Goal: Task Accomplishment & Management: Manage account settings

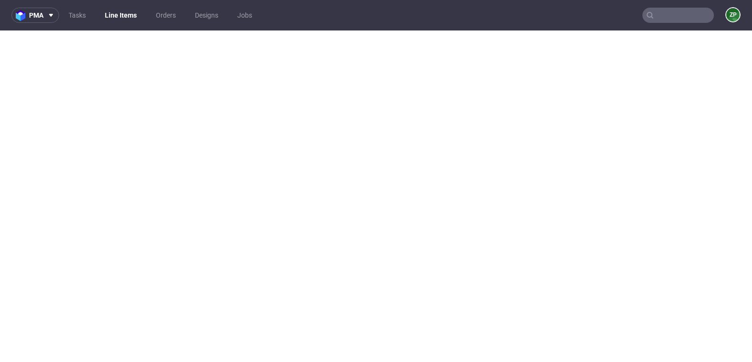
click at [163, 16] on link "Orders" at bounding box center [165, 15] width 31 height 15
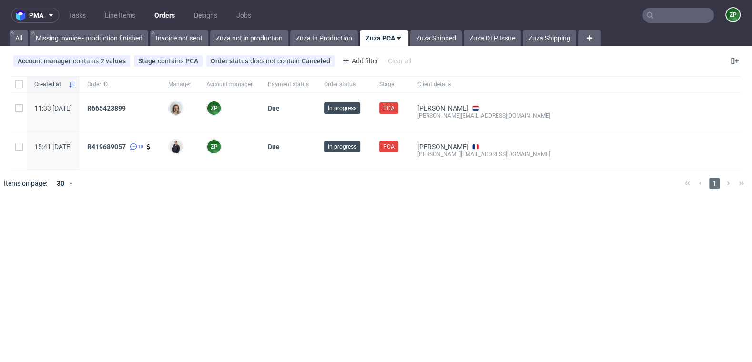
click at [659, 15] on input "text" at bounding box center [679, 15] width 72 height 15
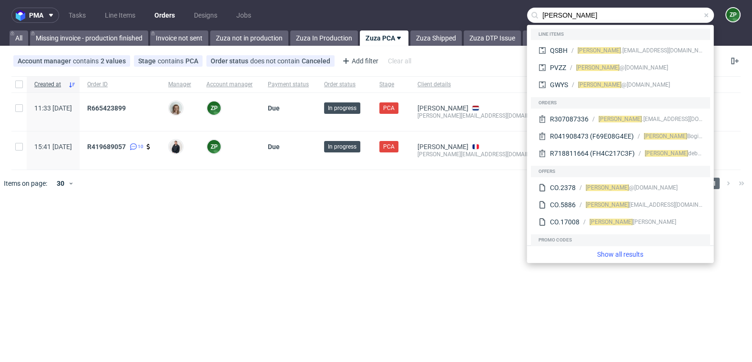
type input "cyril"
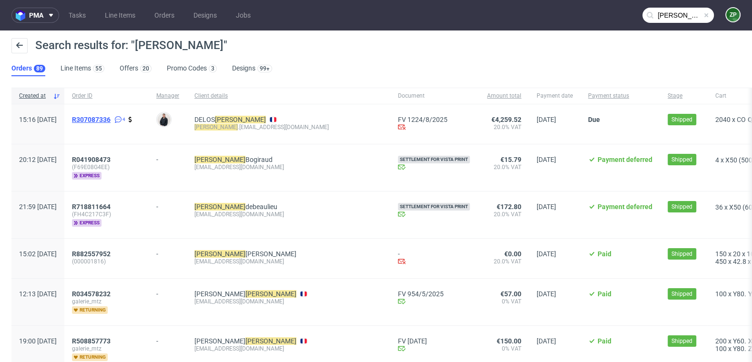
click at [111, 119] on span "R307087336" at bounding box center [91, 120] width 39 height 8
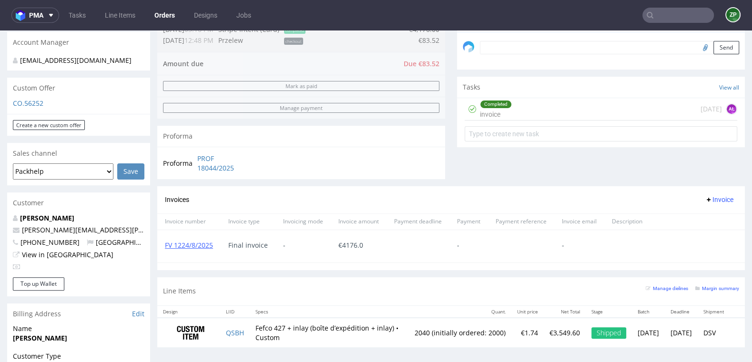
scroll to position [290, 0]
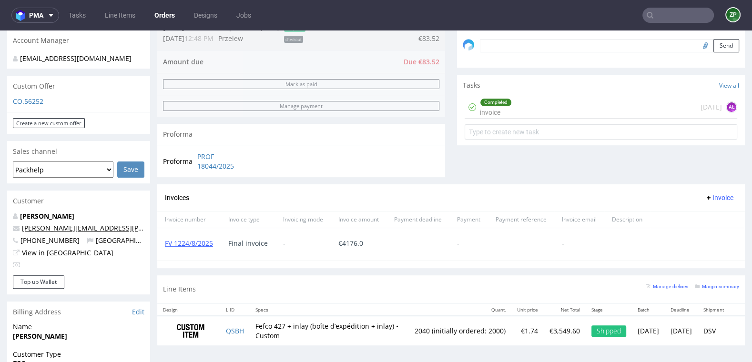
click at [79, 227] on link "[PERSON_NAME][EMAIL_ADDRESS][PERSON_NAME][DOMAIN_NAME]" at bounding box center [131, 228] width 218 height 9
click at [662, 21] on input "text" at bounding box center [679, 15] width 72 height 15
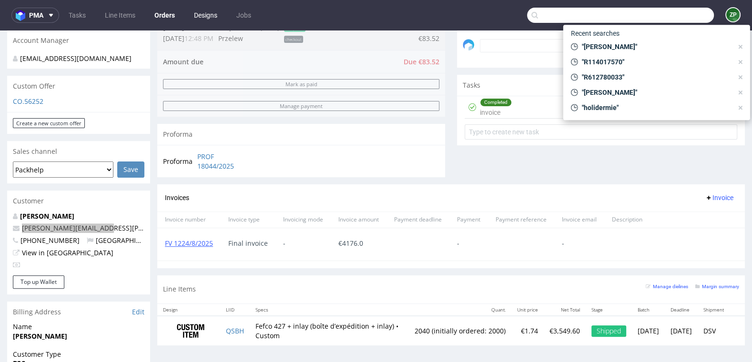
click at [205, 15] on link "Designs" at bounding box center [205, 15] width 35 height 15
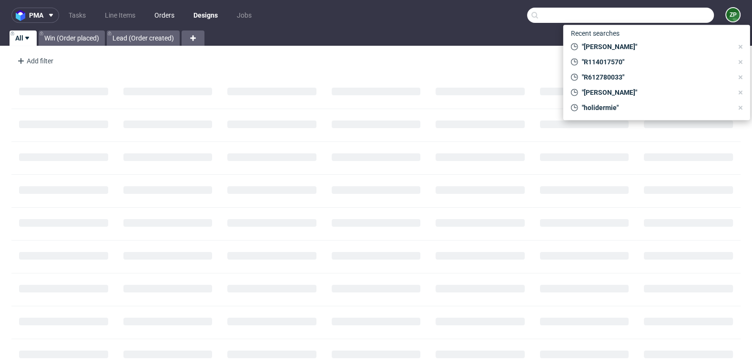
click at [171, 16] on link "Orders" at bounding box center [164, 15] width 31 height 15
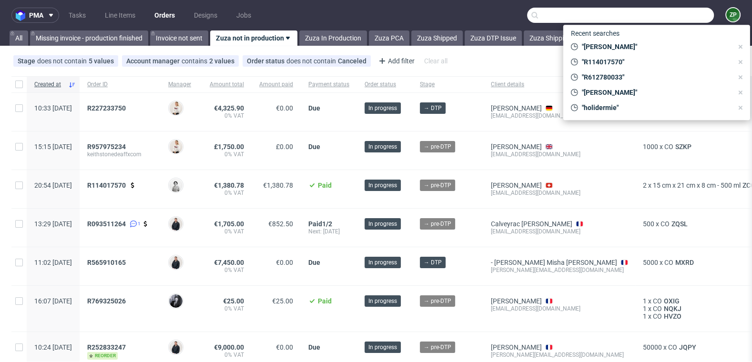
click at [523, 50] on div "Stage does not contain 5 values In production, Prod Issue, Production, +2 more …" at bounding box center [376, 61] width 752 height 23
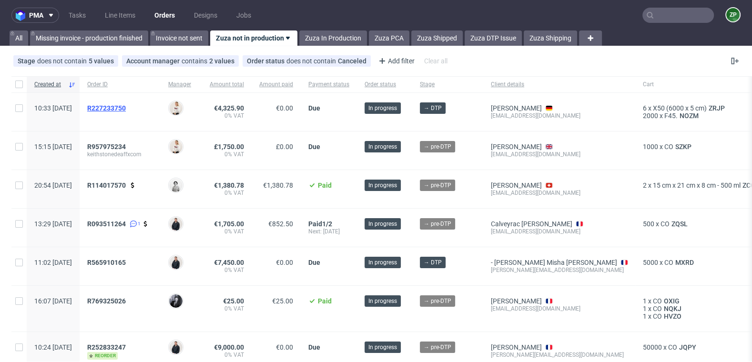
click at [126, 107] on span "R227233750" at bounding box center [106, 108] width 39 height 8
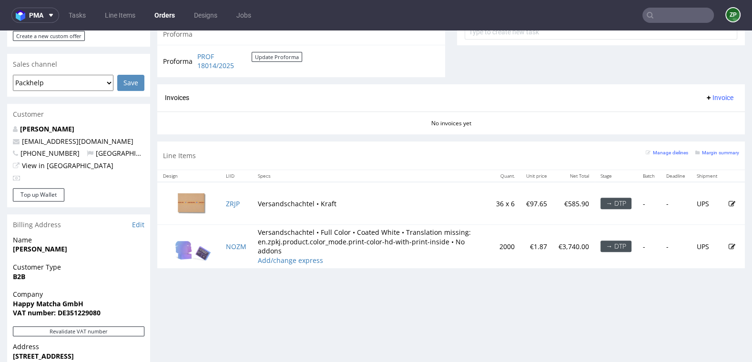
scroll to position [370, 0]
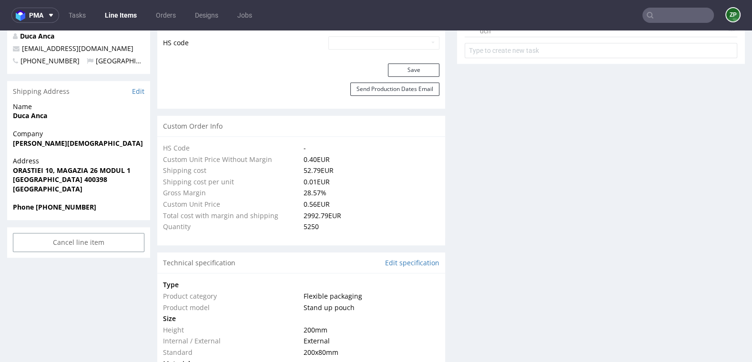
scroll to position [639, 0]
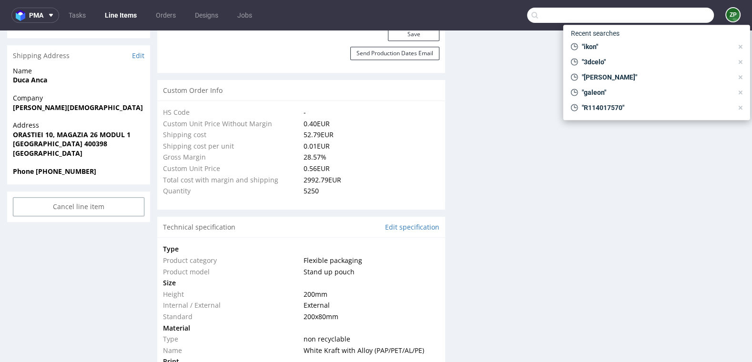
click at [658, 18] on input "text" at bounding box center [620, 15] width 187 height 15
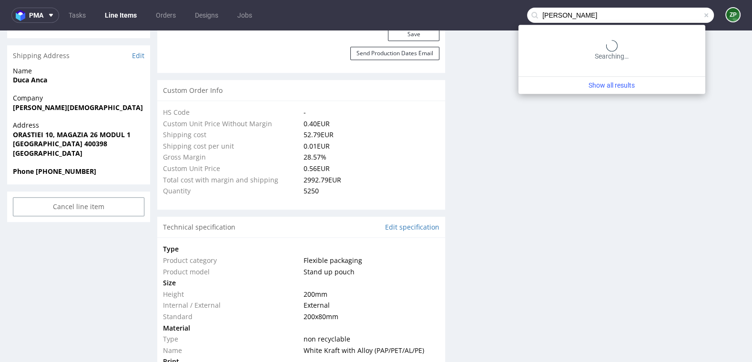
type input "cyril delos"
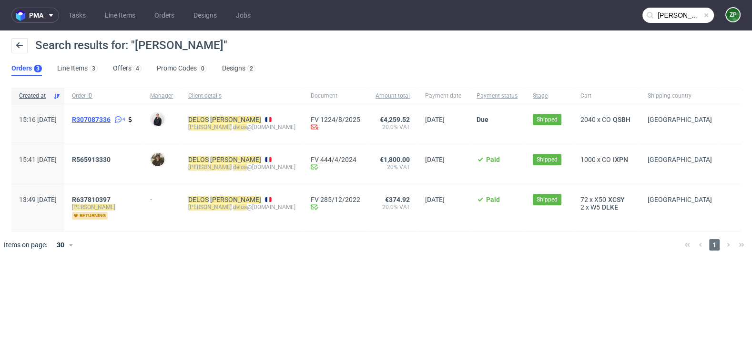
click at [111, 119] on span "R307087336" at bounding box center [91, 120] width 39 height 8
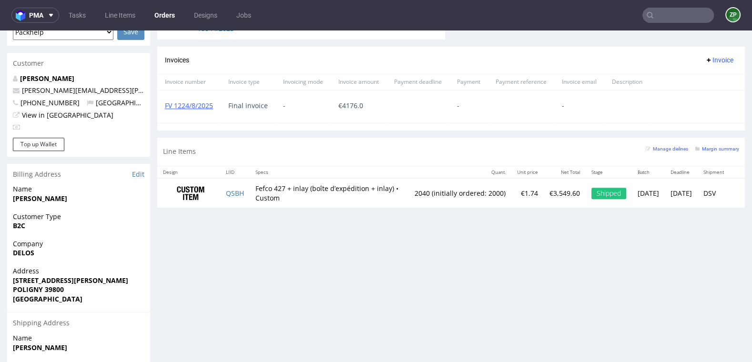
scroll to position [430, 0]
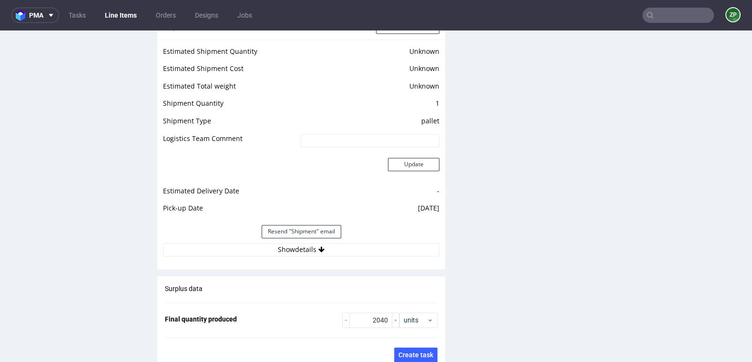
scroll to position [1261, 0]
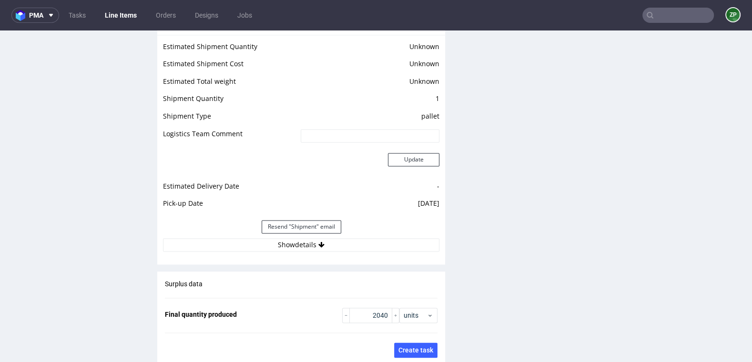
click at [279, 236] on div "Resend "Shipment" email" at bounding box center [301, 227] width 277 height 23
click at [268, 241] on button "Show details" at bounding box center [301, 244] width 277 height 13
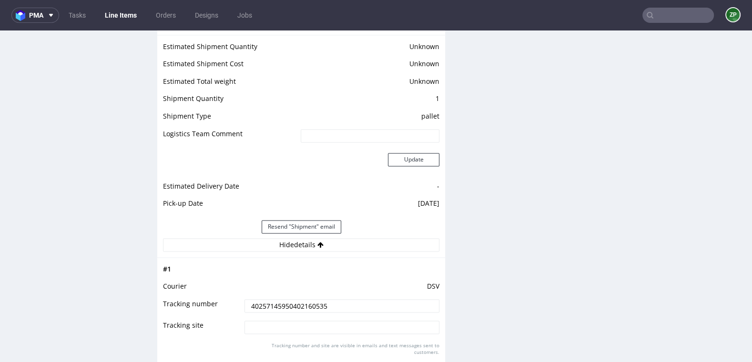
click at [278, 305] on input "40257145950402160535" at bounding box center [342, 305] width 195 height 13
click at [178, 19] on link "Orders" at bounding box center [165, 15] width 31 height 15
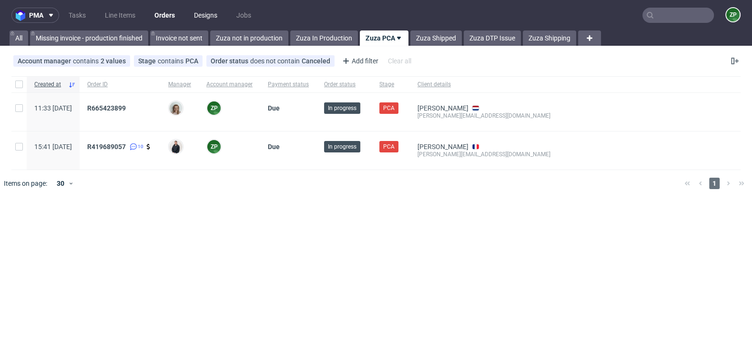
click at [202, 20] on link "Designs" at bounding box center [205, 15] width 35 height 15
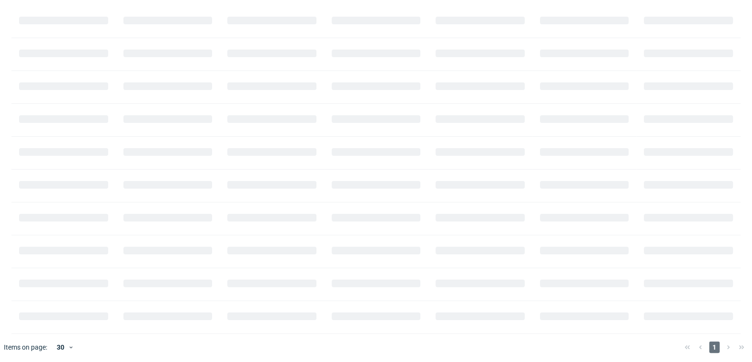
scroll to position [70, 0]
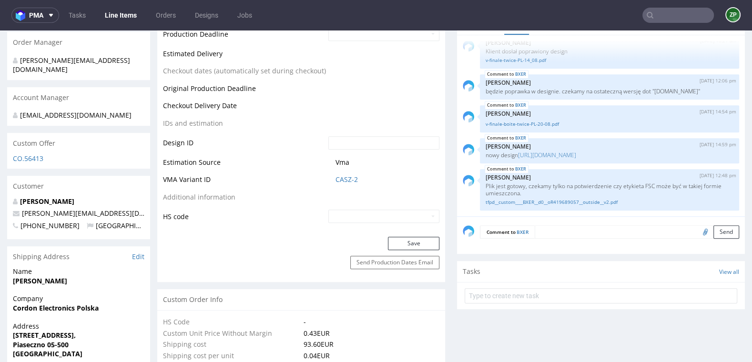
scroll to position [424, 0]
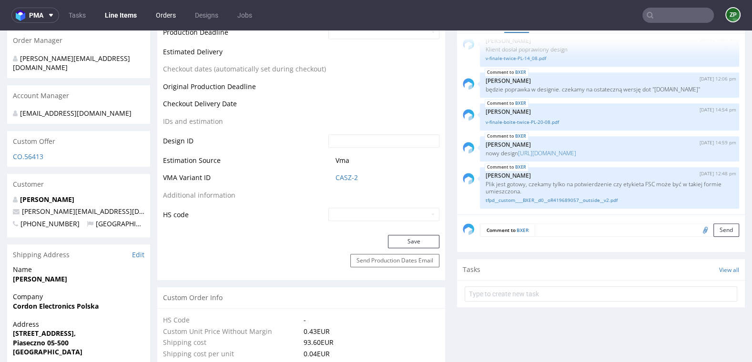
click at [171, 15] on link "Orders" at bounding box center [165, 15] width 31 height 15
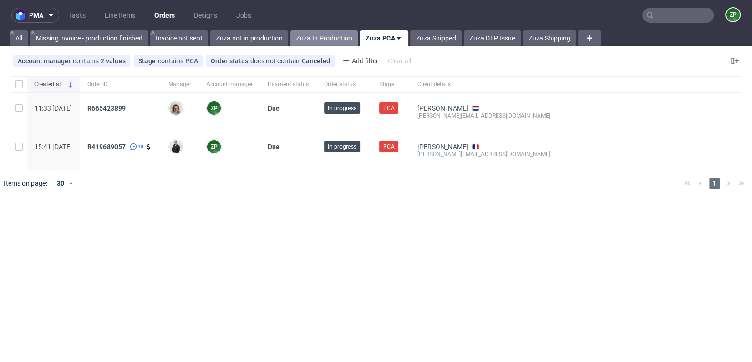
click at [317, 36] on link "Zuza In Production" at bounding box center [324, 38] width 68 height 15
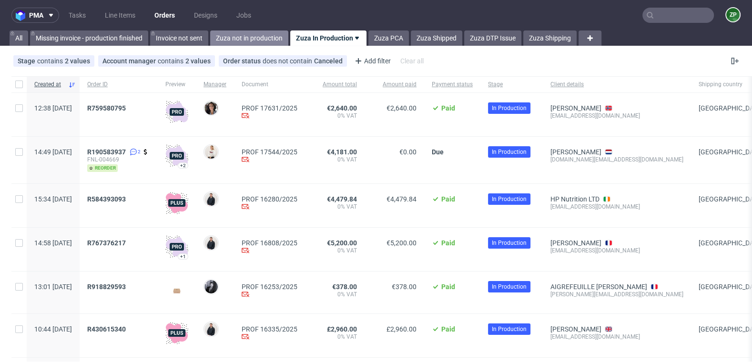
click at [227, 45] on link "Zuza not in production" at bounding box center [249, 38] width 78 height 15
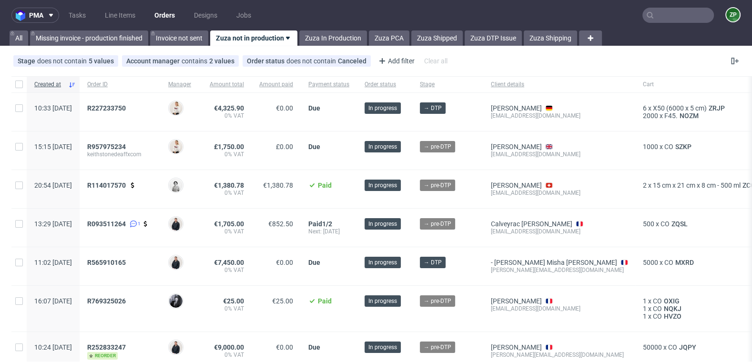
click at [661, 18] on input "text" at bounding box center [679, 15] width 72 height 15
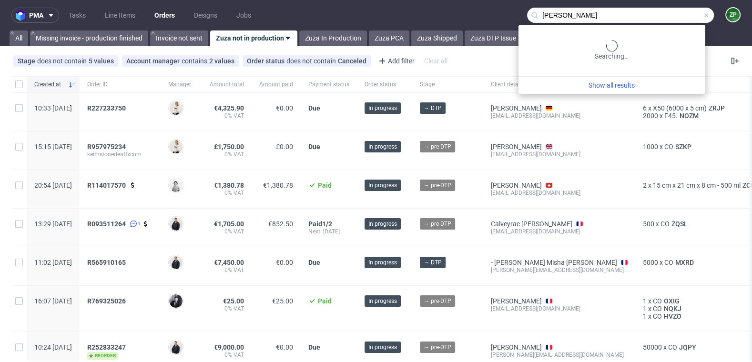
type input "andre wittig"
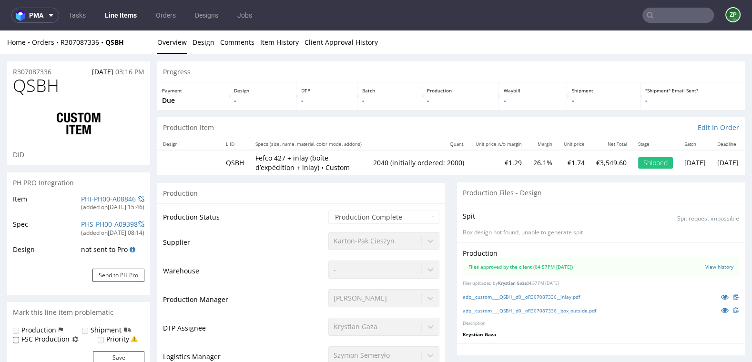
scroll to position [883, 0]
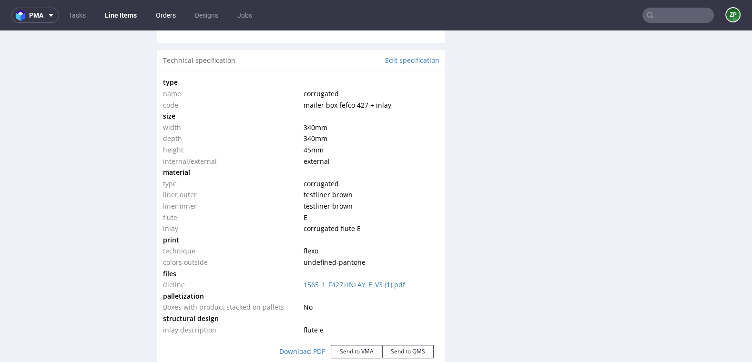
click at [168, 16] on link "Orders" at bounding box center [165, 15] width 31 height 15
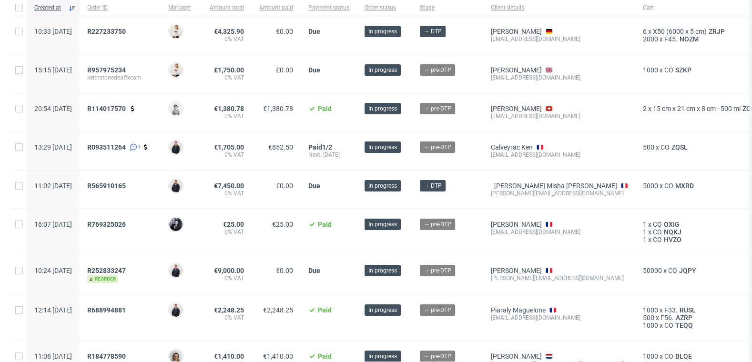
scroll to position [92, 0]
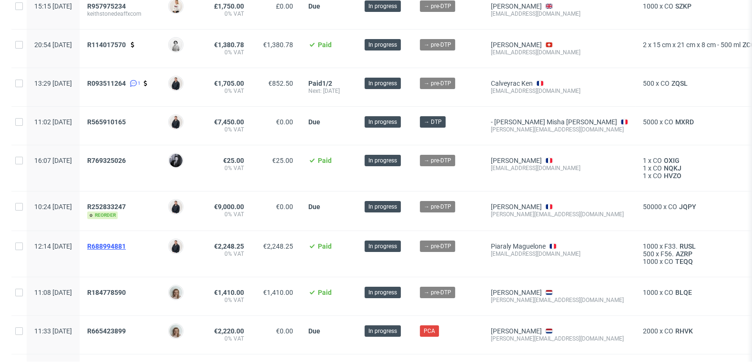
click at [126, 243] on span "R688994881" at bounding box center [106, 247] width 39 height 8
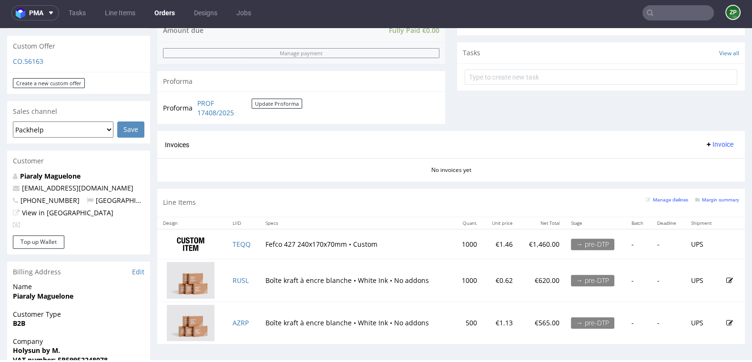
scroll to position [330, 0]
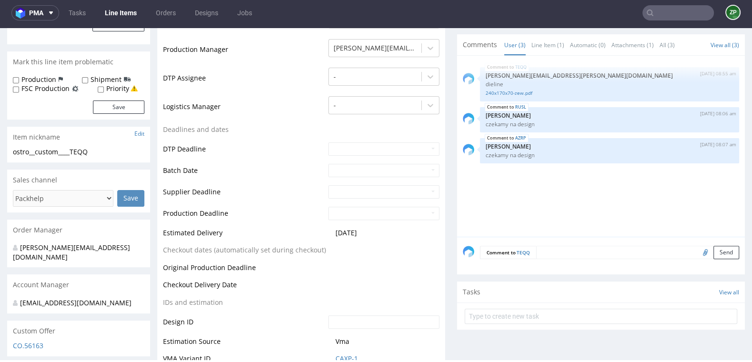
scroll to position [263, 0]
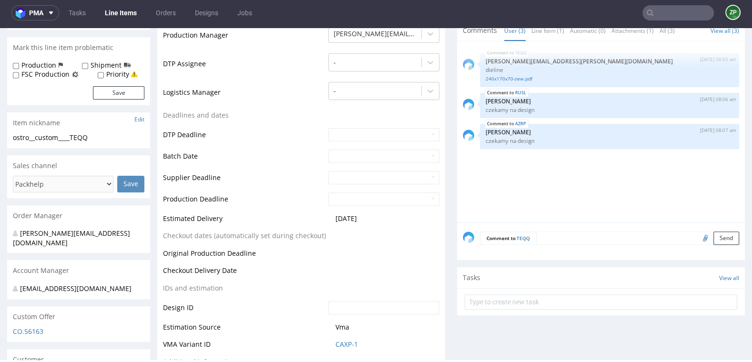
click at [564, 244] on div "Comment to TEQQ Send" at bounding box center [601, 242] width 288 height 38
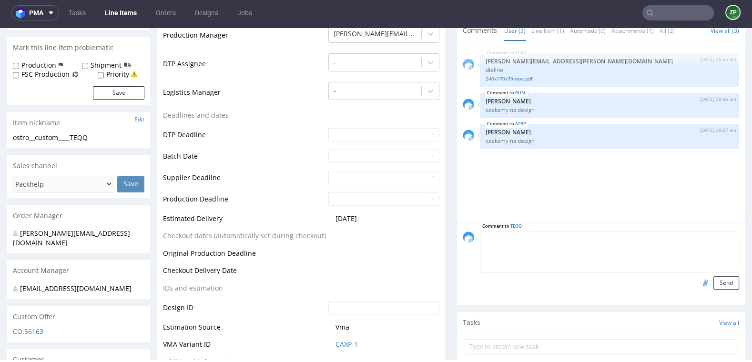
click at [557, 237] on textarea at bounding box center [609, 252] width 259 height 41
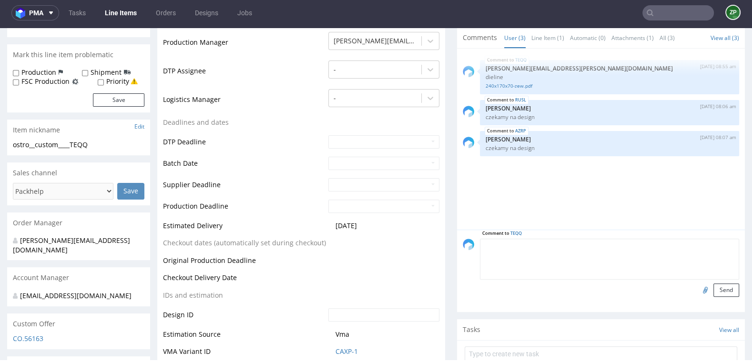
scroll to position [337, 0]
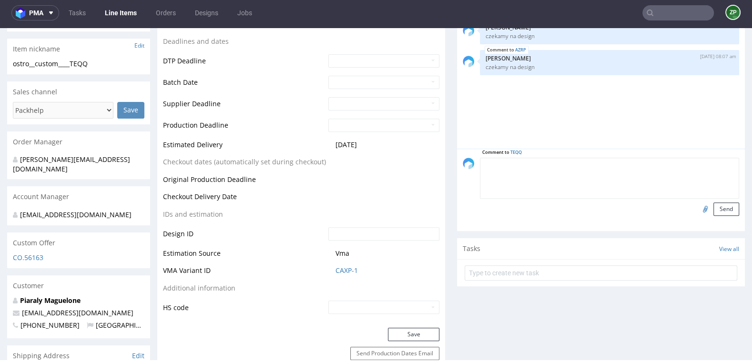
click at [699, 207] on input "file" at bounding box center [704, 209] width 13 height 12
type input "C:\fakepath\240x170x70-zew_custom.pdf"
drag, startPoint x: 720, startPoint y: 208, endPoint x: 727, endPoint y: 209, distance: 7.2
click at [727, 209] on button "Send" at bounding box center [727, 209] width 26 height 13
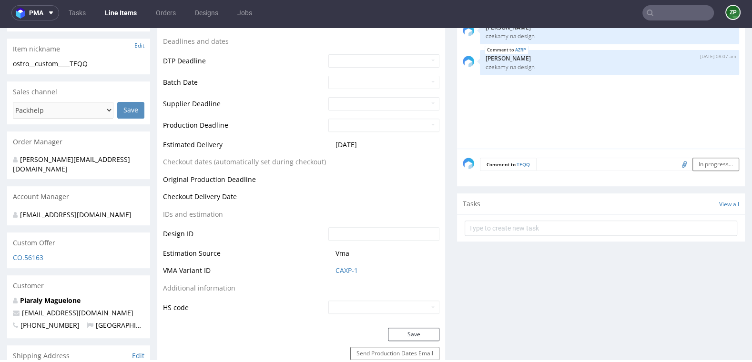
drag, startPoint x: 727, startPoint y: 209, endPoint x: 521, endPoint y: 319, distance: 233.8
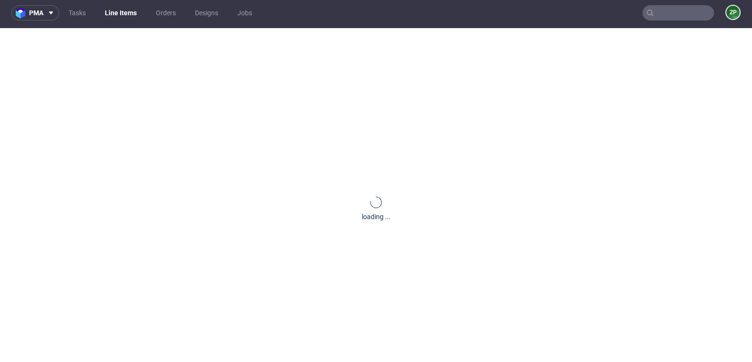
scroll to position [0, 0]
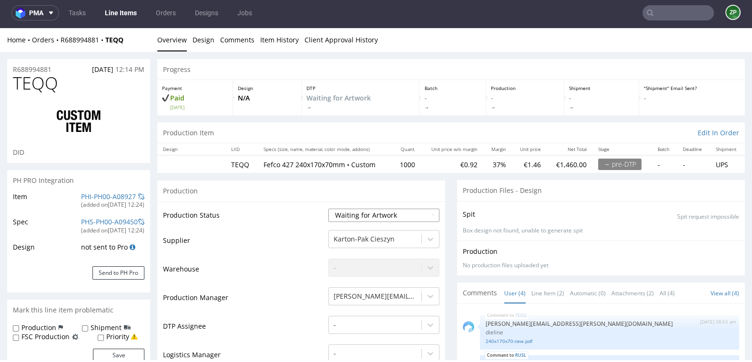
click at [378, 211] on select "Waiting for Artwork Waiting for Diecut Waiting for Mockup Waiting for DTP Waiti…" at bounding box center [384, 215] width 111 height 13
select select "dtp_waiting_for_check"
click at [329, 209] on select "Waiting for Artwork Waiting for Diecut Waiting for Mockup Waiting for DTP Waiti…" at bounding box center [384, 215] width 111 height 13
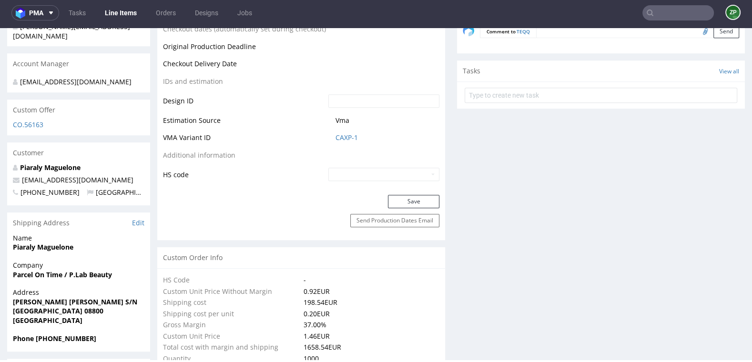
scroll to position [481, 0]
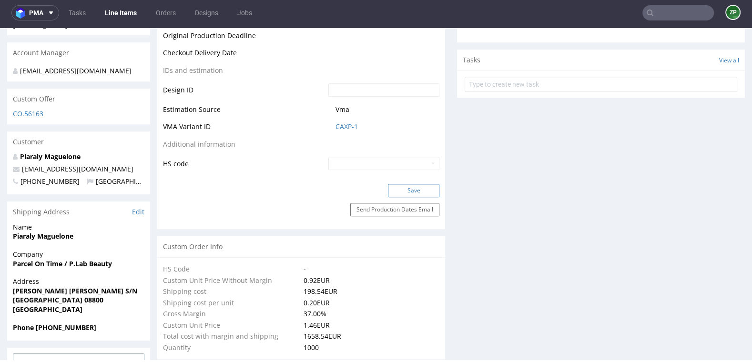
click at [395, 192] on button "Save" at bounding box center [413, 190] width 51 height 13
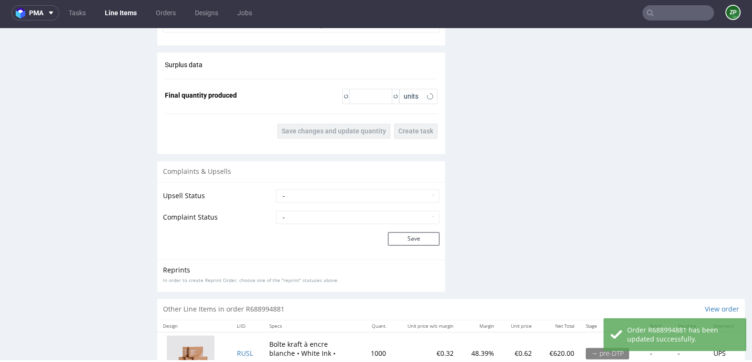
scroll to position [1446, 0]
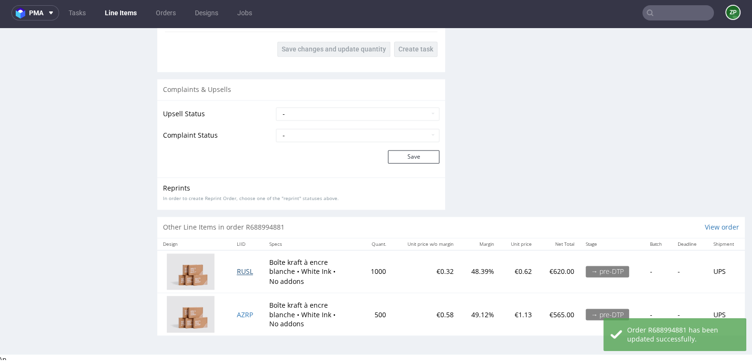
click at [244, 271] on span "RUSL" at bounding box center [245, 271] width 16 height 9
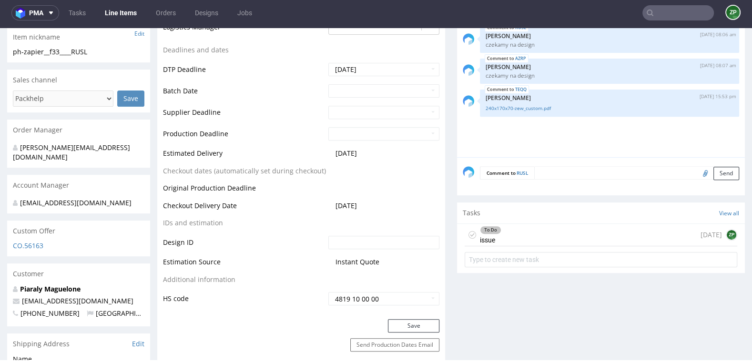
scroll to position [344, 0]
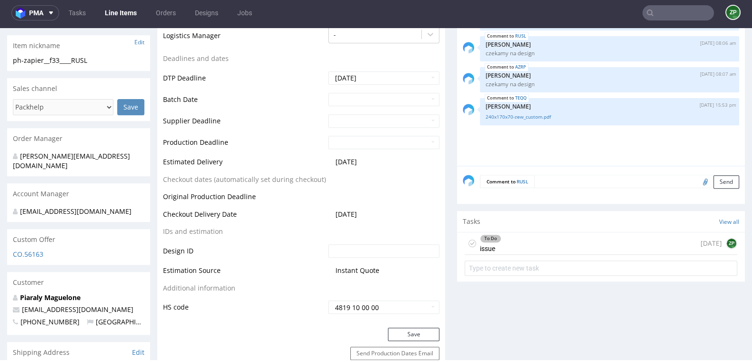
click at [552, 186] on textarea at bounding box center [637, 181] width 205 height 13
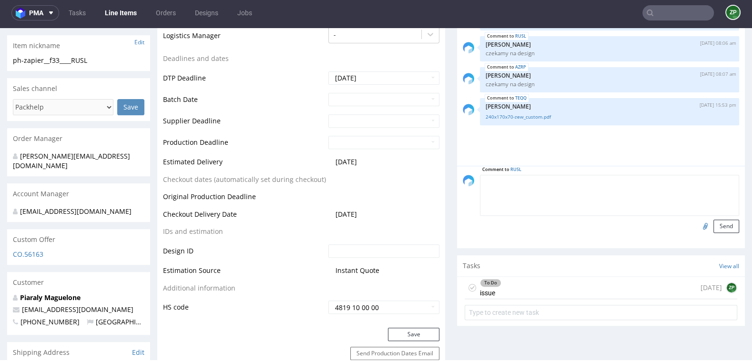
click at [699, 225] on input "file" at bounding box center [704, 226] width 13 height 12
type input "C:\fakepath\fefco-427-118-80-140-v2_custom.pdf"
click at [718, 227] on button "Send" at bounding box center [727, 226] width 26 height 13
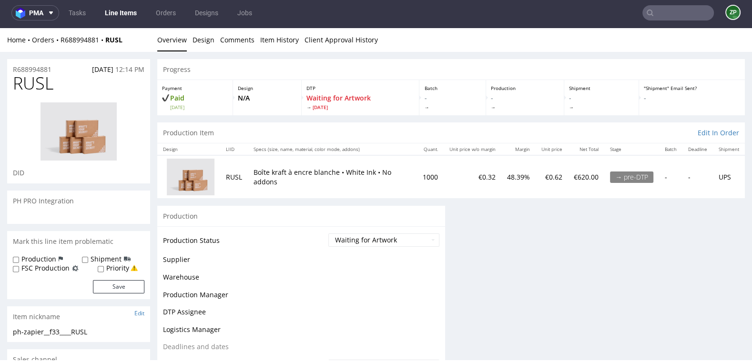
scroll to position [0, 0]
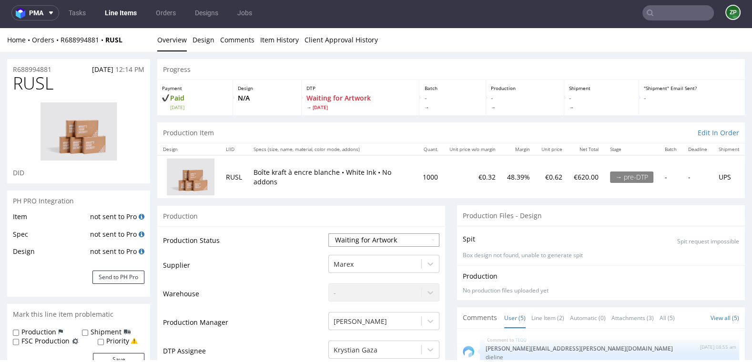
click at [383, 239] on select "Waiting for Artwork Waiting for Diecut Waiting for Mockup Waiting for DTP Waiti…" at bounding box center [384, 240] width 111 height 13
select select "dtp_waiting_for_check"
click at [329, 234] on select "Waiting for Artwork Waiting for Diecut Waiting for Mockup Waiting for DTP Waiti…" at bounding box center [384, 240] width 111 height 13
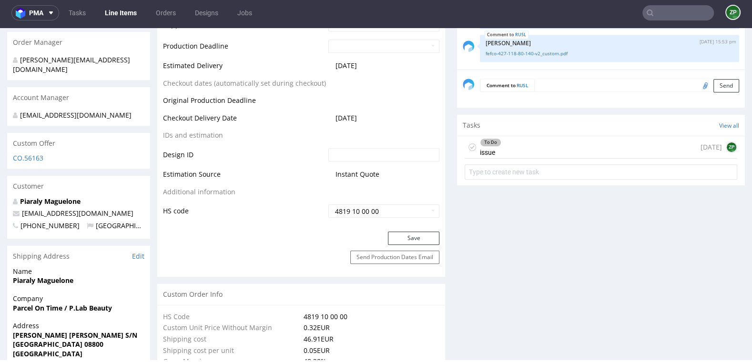
scroll to position [446, 0]
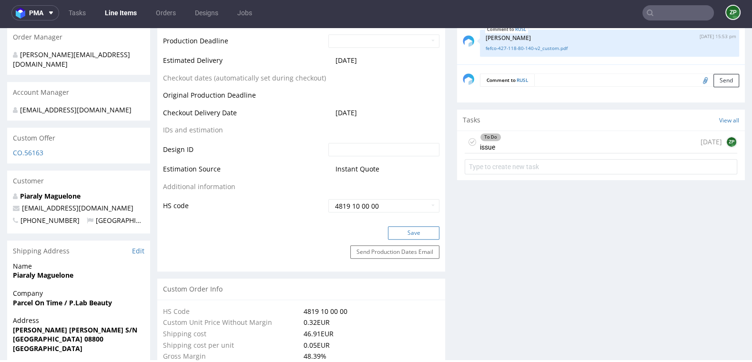
click at [398, 232] on button "Save" at bounding box center [413, 233] width 51 height 13
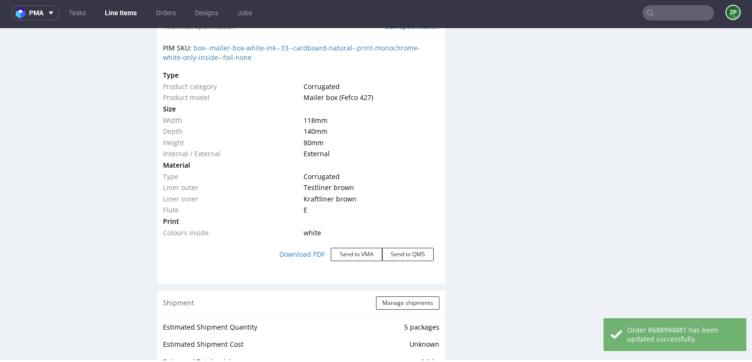
scroll to position [1438, 0]
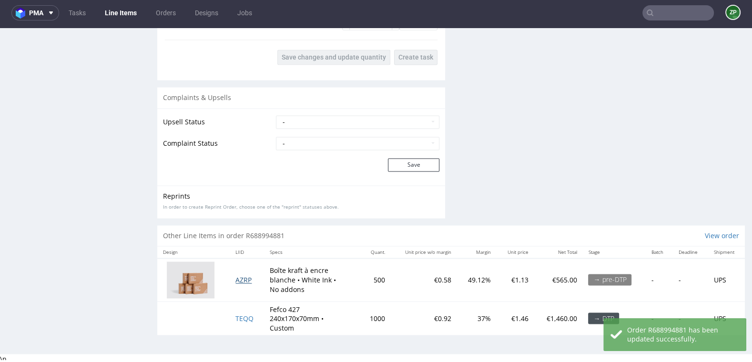
click at [242, 276] on span "AZRP" at bounding box center [244, 280] width 16 height 9
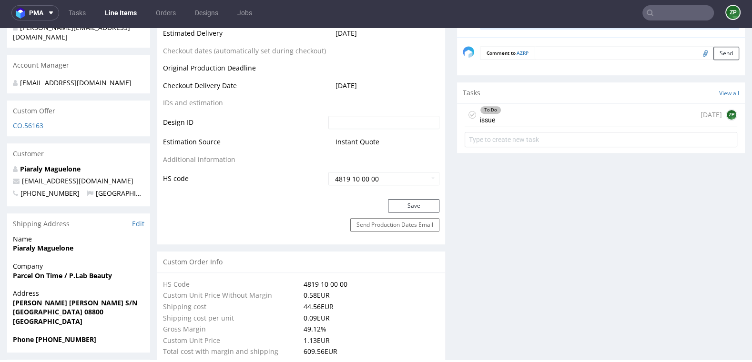
scroll to position [266, 0]
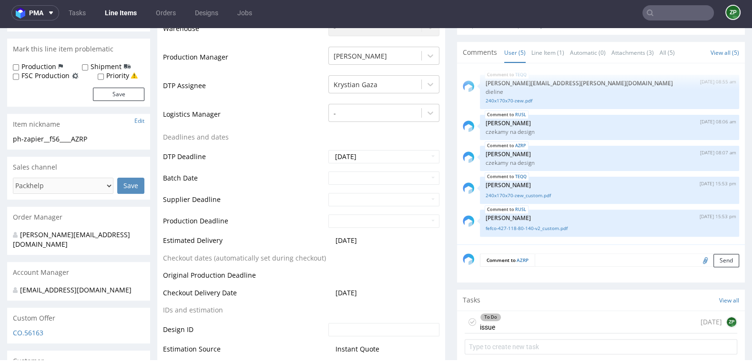
click at [556, 259] on textarea at bounding box center [637, 260] width 205 height 13
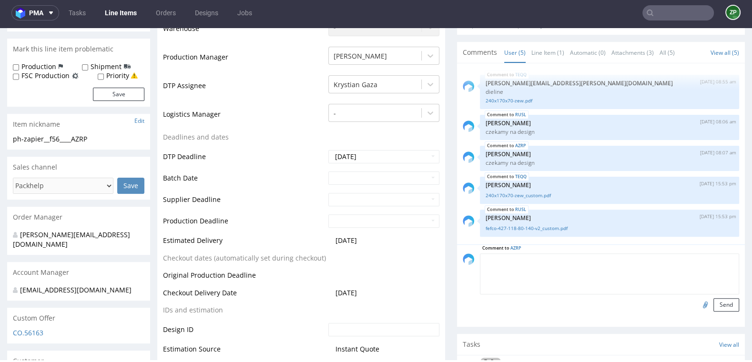
click at [698, 304] on input "file" at bounding box center [704, 305] width 13 height 12
type input "C:\fakepath\fefco-427-260-105-200-v2_custom.pdf"
click at [723, 302] on button "Send" at bounding box center [727, 305] width 26 height 13
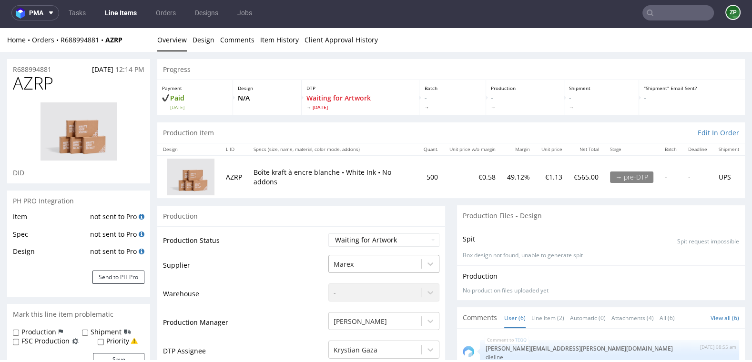
scroll to position [31, 0]
click at [369, 240] on select "Waiting for Artwork Waiting for Diecut Waiting for Mockup Waiting for DTP Waiti…" at bounding box center [384, 240] width 111 height 13
select select "dtp_waiting_for_check"
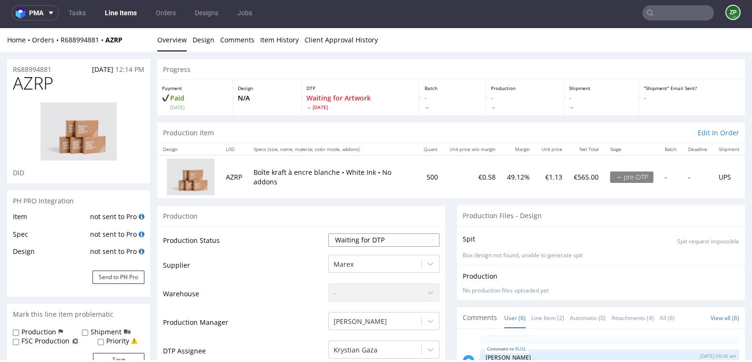
click at [329, 234] on select "Waiting for Artwork Waiting for Diecut Waiting for Mockup Waiting for DTP Waiti…" at bounding box center [384, 240] width 111 height 13
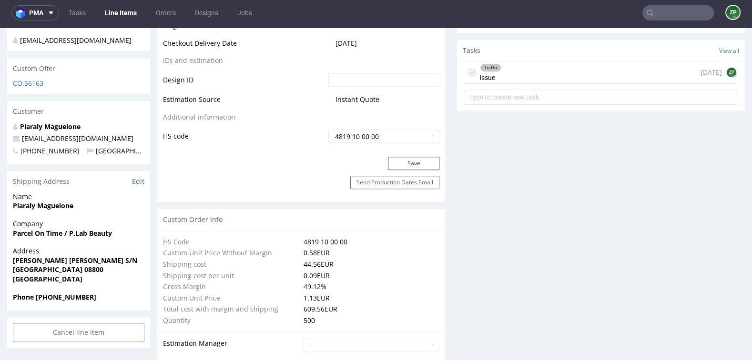
scroll to position [524, 0]
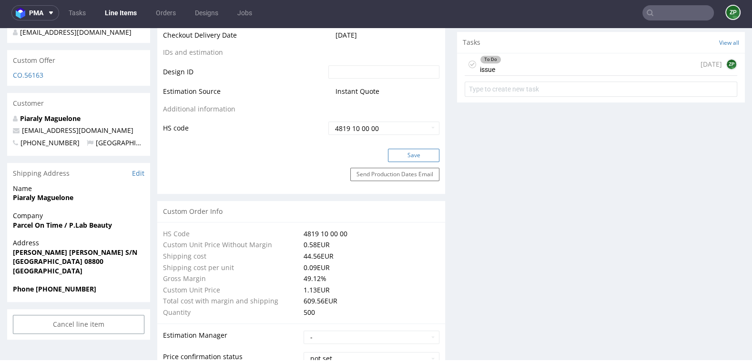
click at [408, 151] on button "Save" at bounding box center [413, 155] width 51 height 13
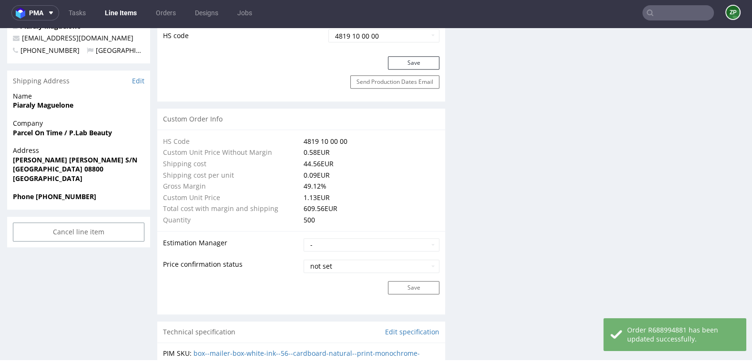
scroll to position [0, 0]
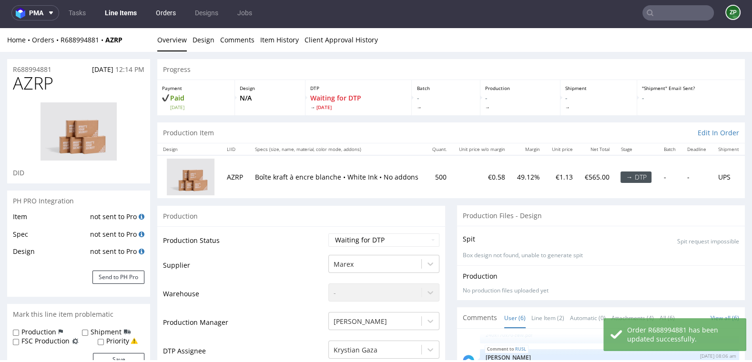
click at [168, 13] on link "Orders" at bounding box center [165, 12] width 31 height 15
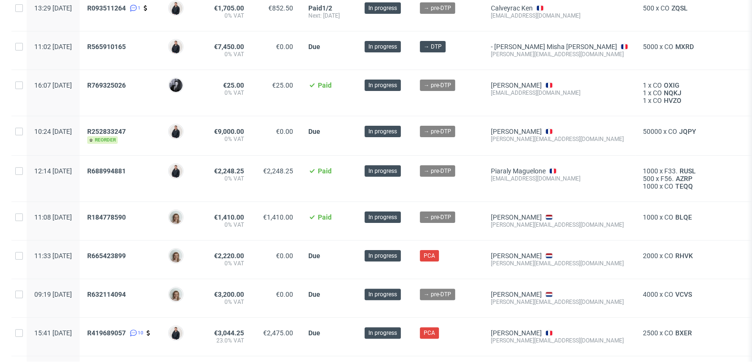
scroll to position [216, 0]
click at [126, 168] on span "R688994881" at bounding box center [106, 172] width 39 height 8
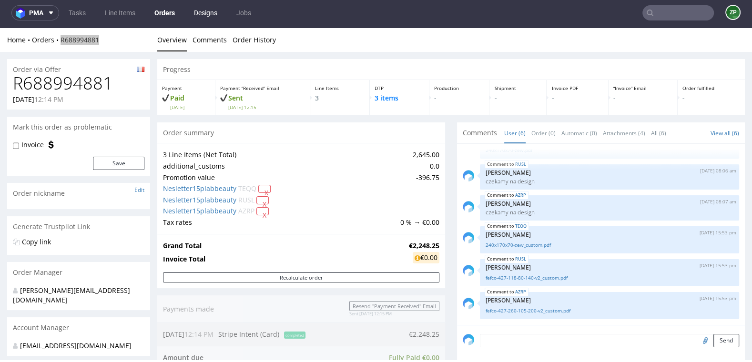
click at [208, 11] on link "Designs" at bounding box center [205, 12] width 35 height 15
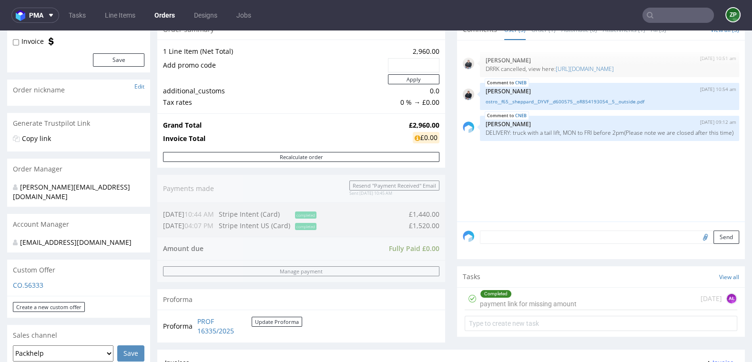
scroll to position [2, 0]
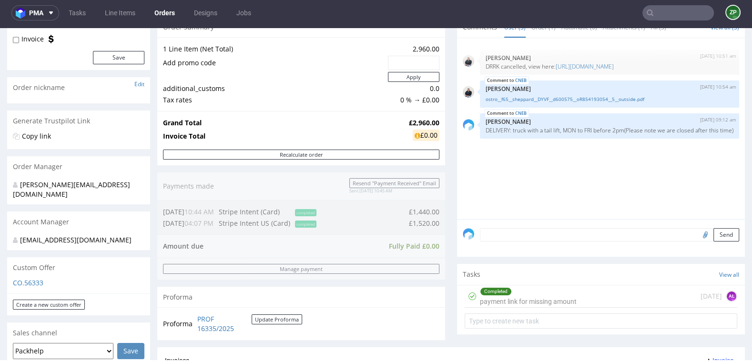
click at [664, 18] on input "text" at bounding box center [679, 12] width 72 height 15
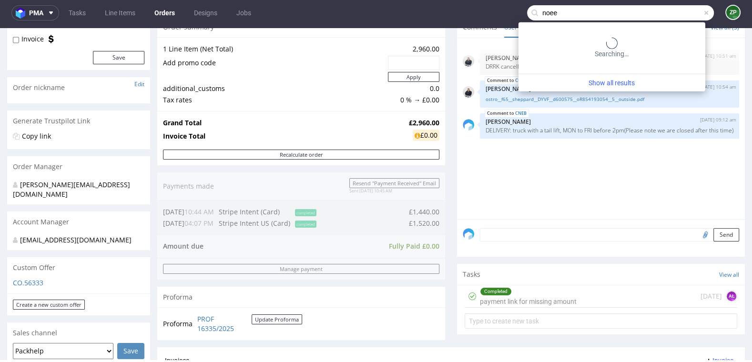
type input "noee"
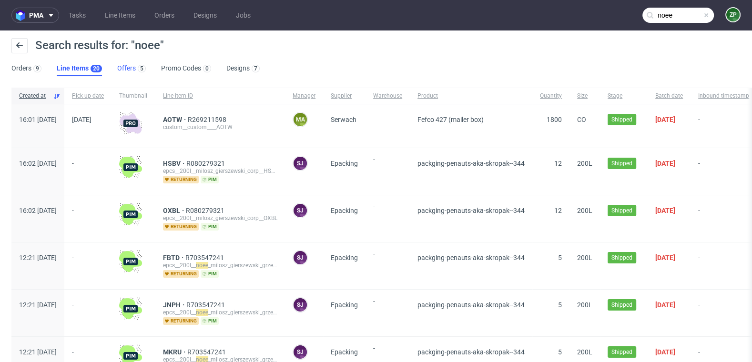
click at [124, 68] on link "Offers 5" at bounding box center [131, 68] width 29 height 15
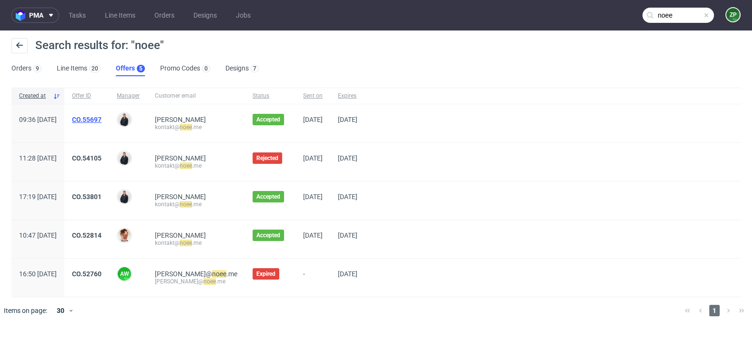
click at [102, 120] on link "CO.55697" at bounding box center [87, 120] width 30 height 8
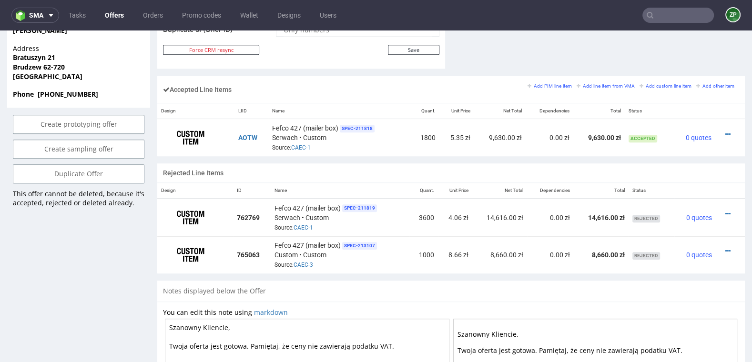
scroll to position [551, 0]
